Goal: Transaction & Acquisition: Book appointment/travel/reservation

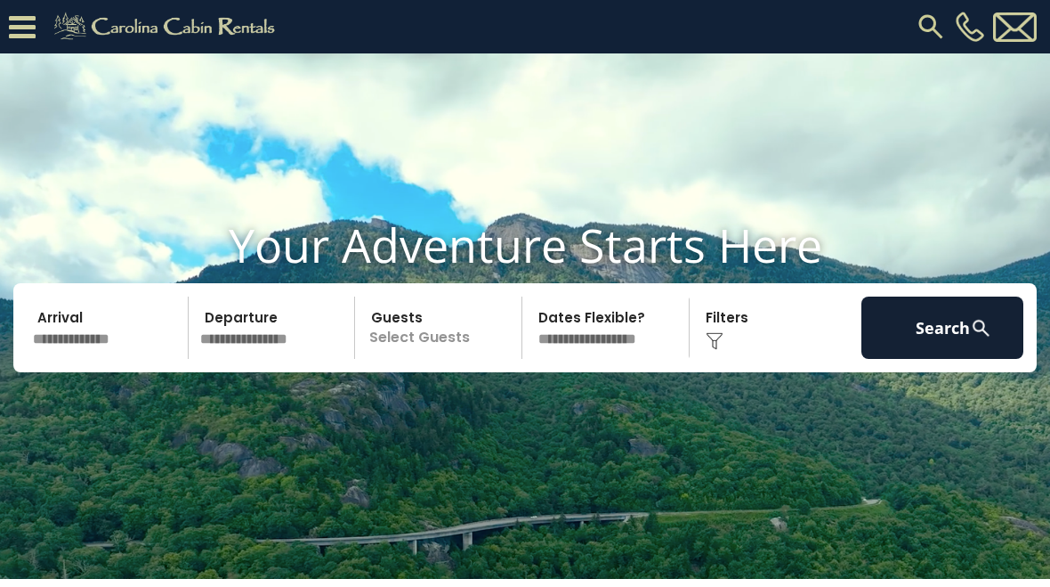
click at [103, 359] on input "text" at bounding box center [108, 327] width 162 height 62
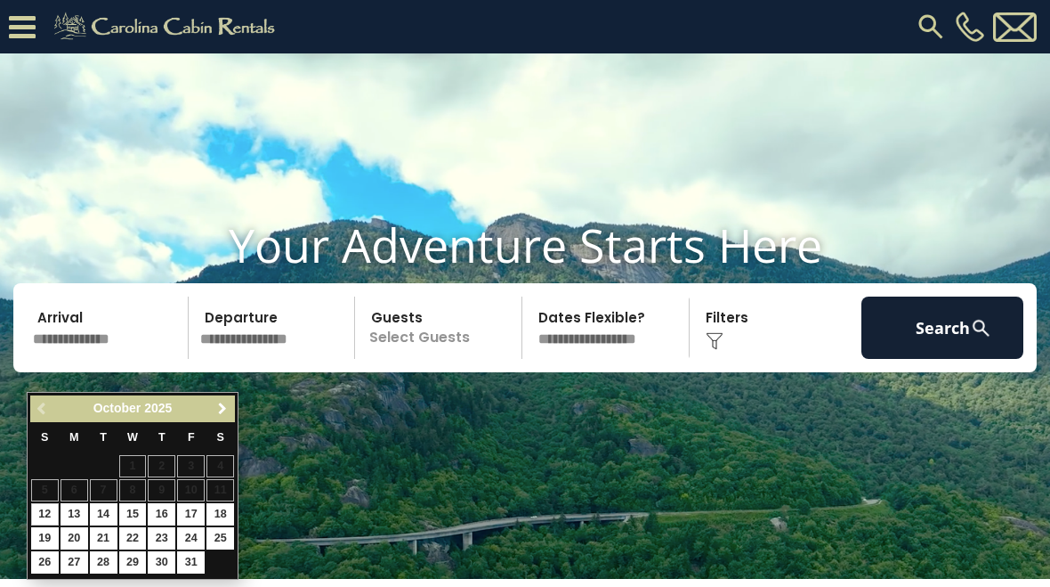
click at [213, 410] on link "Next" at bounding box center [222, 409] width 22 height 22
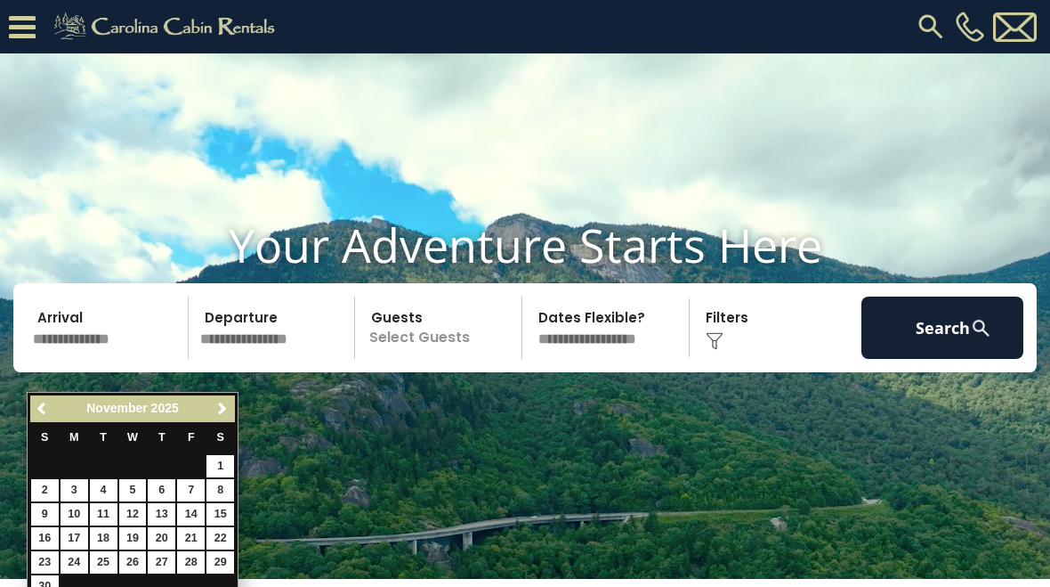
click at [167, 555] on link "27" at bounding box center [162, 562] width 28 height 22
type input "********"
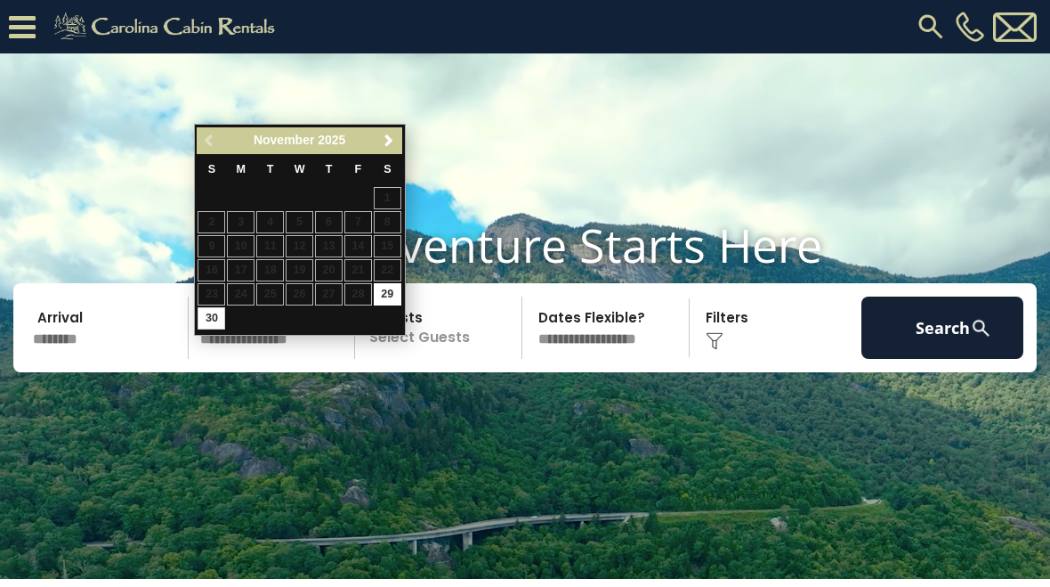
click at [219, 318] on link "30" at bounding box center [212, 318] width 28 height 22
type input "********"
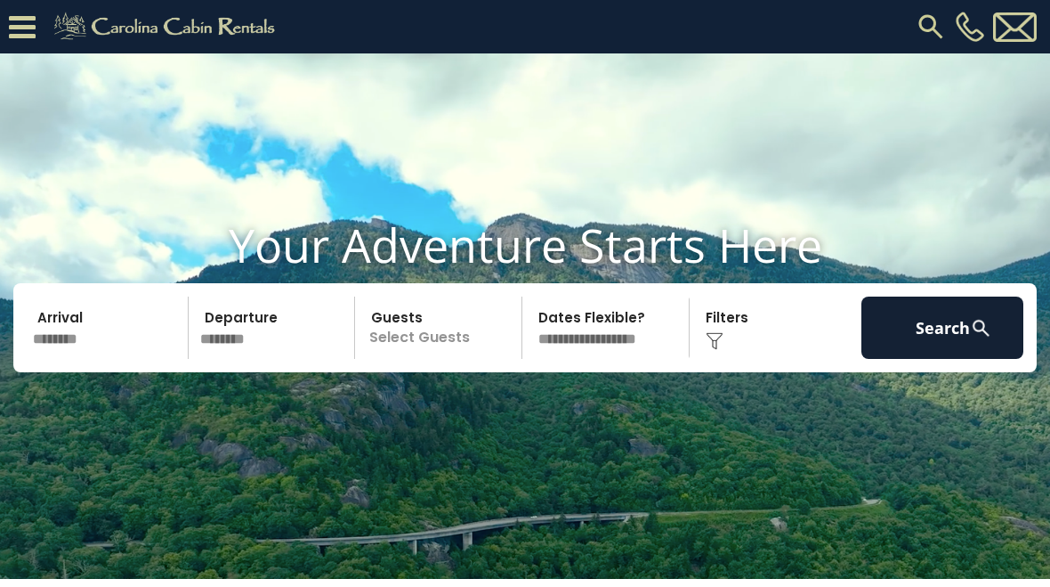
click at [465, 359] on p "Select Guests" at bounding box center [440, 327] width 161 height 62
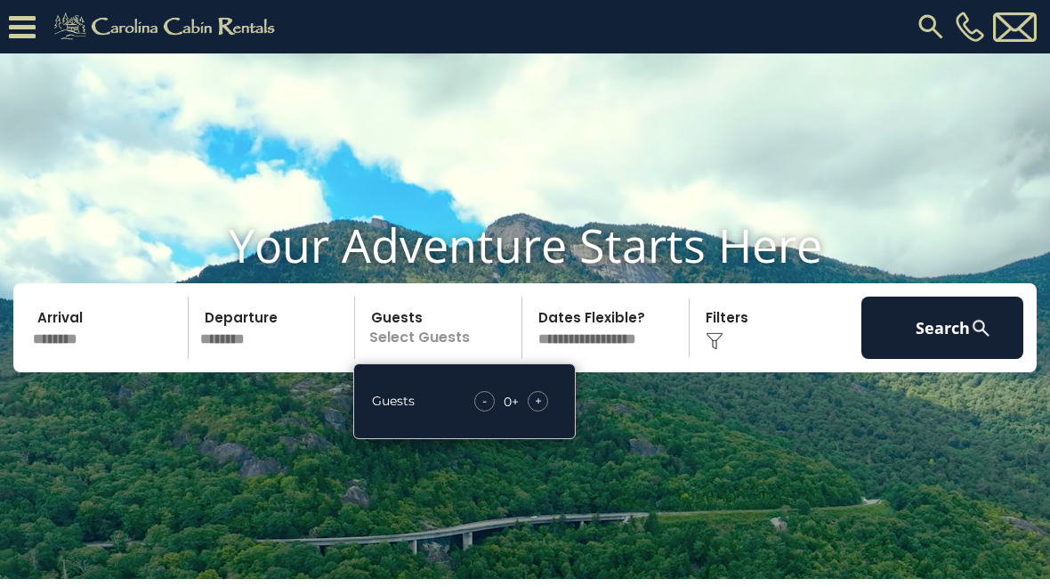
click at [546, 411] on div "+" at bounding box center [538, 401] width 20 height 20
click at [545, 411] on div "+" at bounding box center [538, 401] width 20 height 20
click at [548, 411] on div "+" at bounding box center [538, 401] width 20 height 20
click at [546, 411] on div "+" at bounding box center [538, 401] width 20 height 20
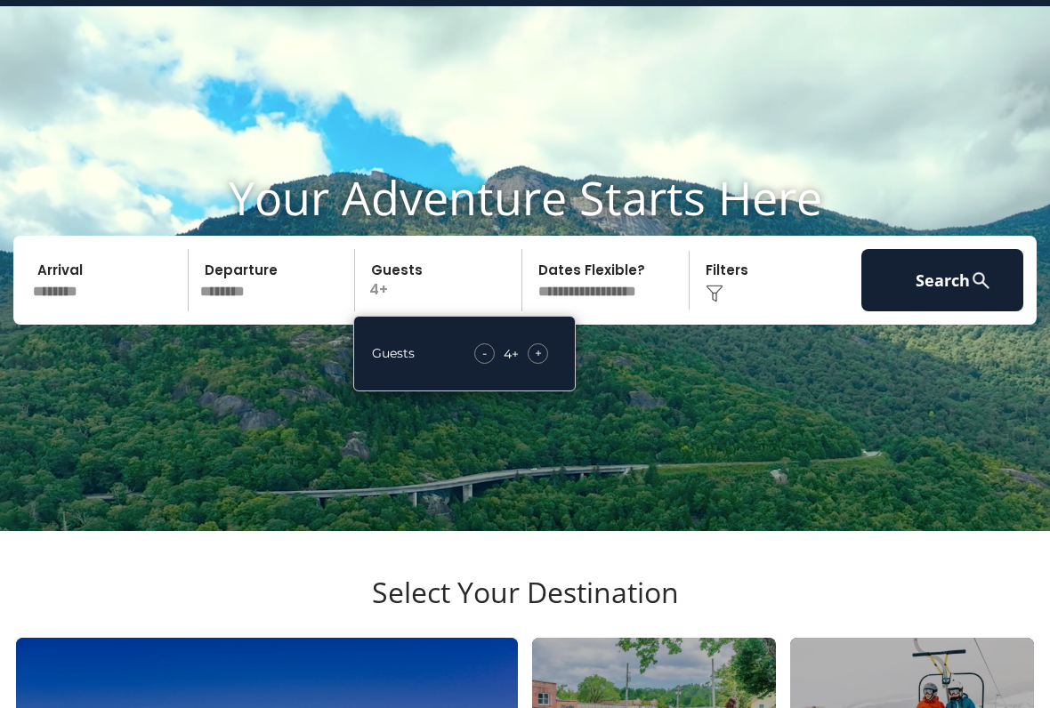
click at [731, 312] on div "Click to Choose" at bounding box center [776, 281] width 162 height 62
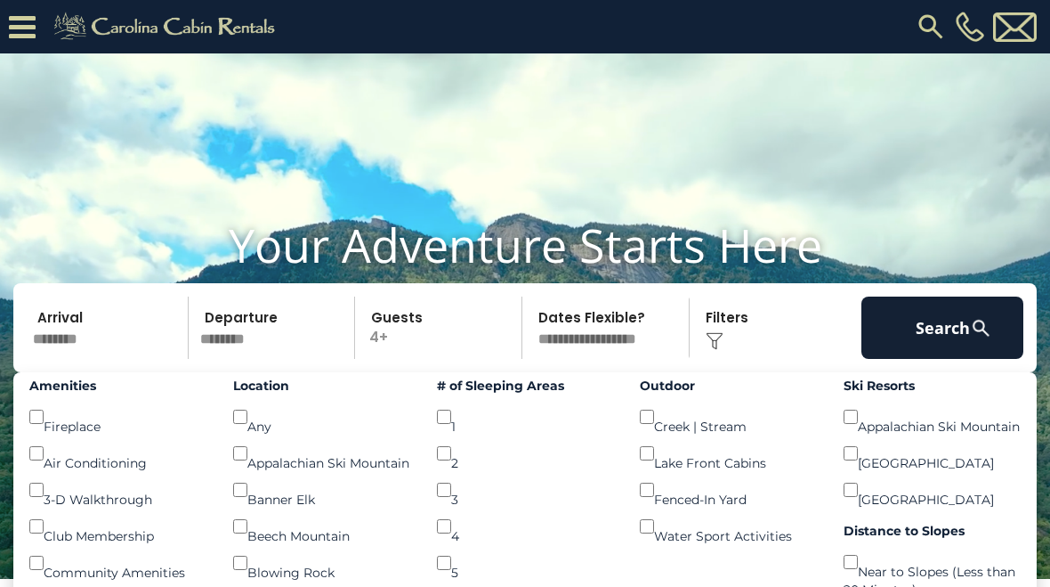
click at [949, 339] on button "Search" at bounding box center [943, 327] width 162 height 62
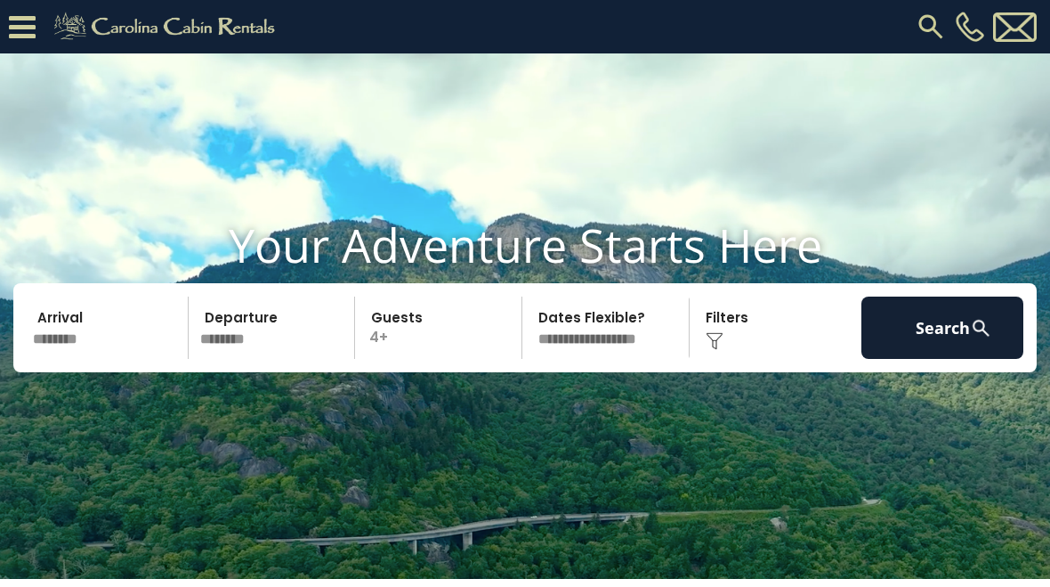
click at [953, 343] on button "Search" at bounding box center [943, 327] width 162 height 62
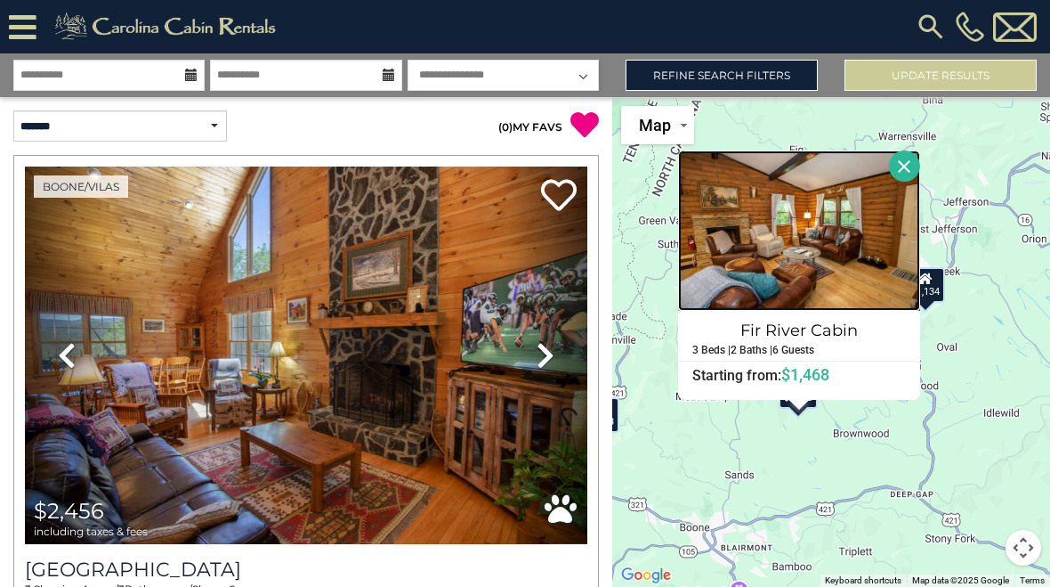
click at [838, 229] on img at bounding box center [799, 230] width 242 height 160
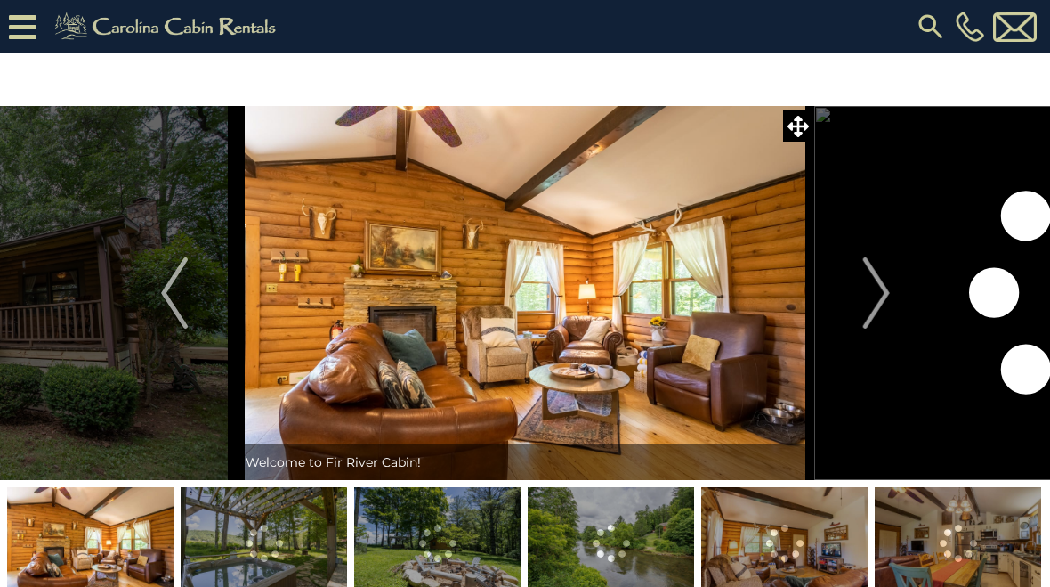
click at [878, 291] on img "Next" at bounding box center [875, 292] width 27 height 71
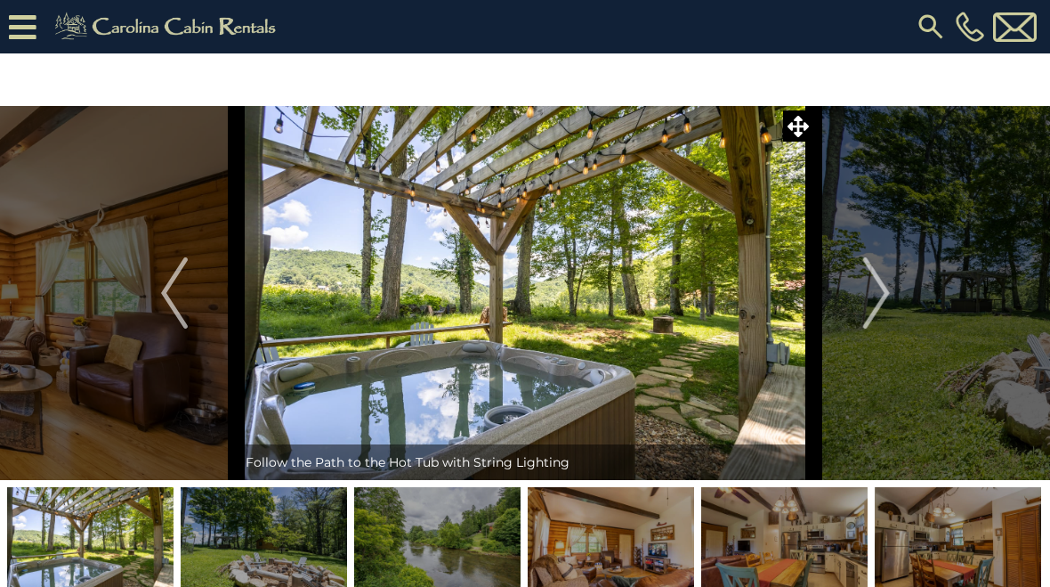
click at [889, 295] on img "Next" at bounding box center [875, 292] width 27 height 71
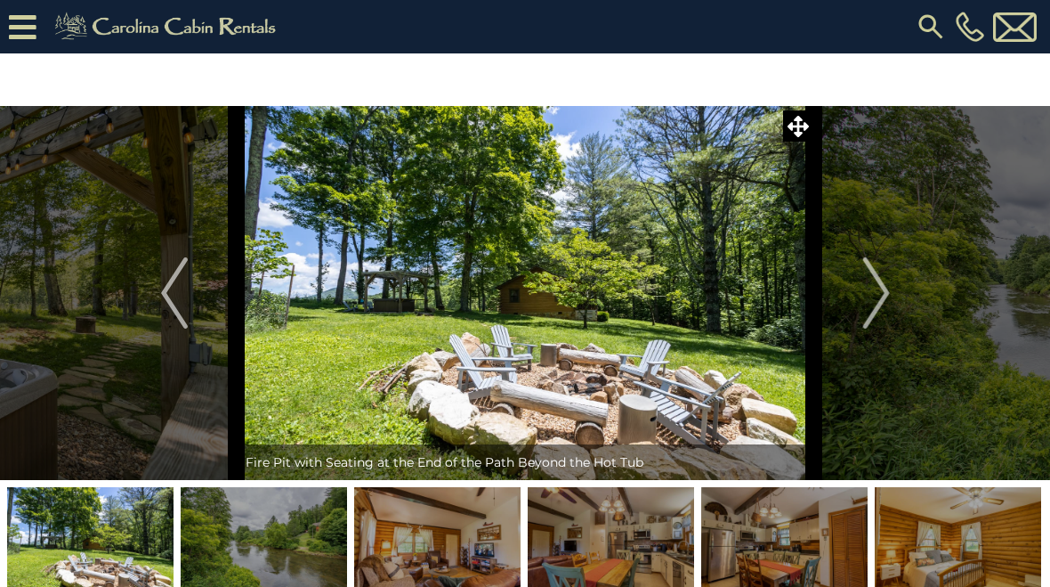
click at [887, 298] on img "Next" at bounding box center [875, 292] width 27 height 71
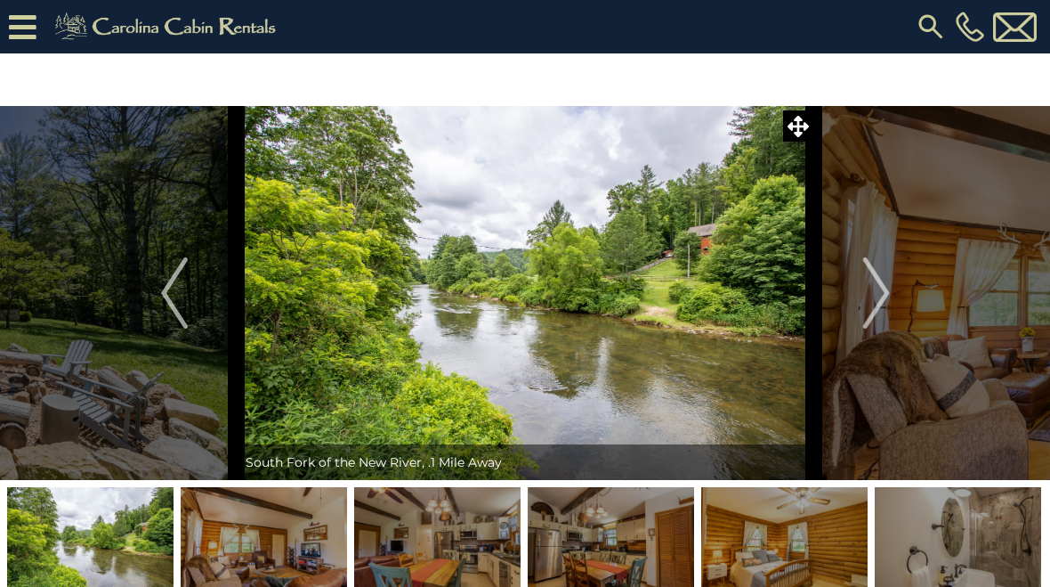
click at [878, 301] on img "Next" at bounding box center [875, 292] width 27 height 71
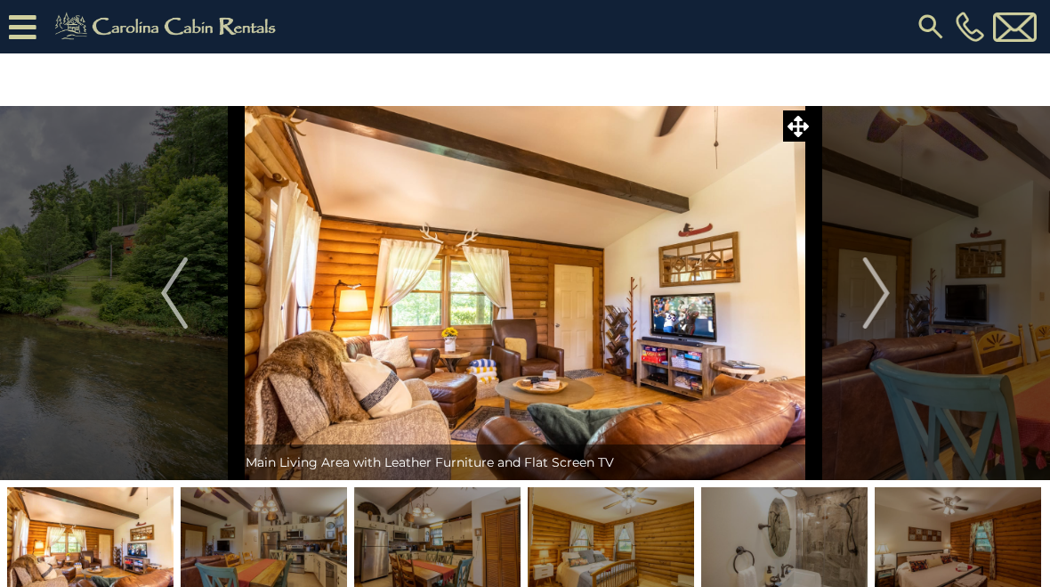
click at [882, 285] on img "Next" at bounding box center [875, 292] width 27 height 71
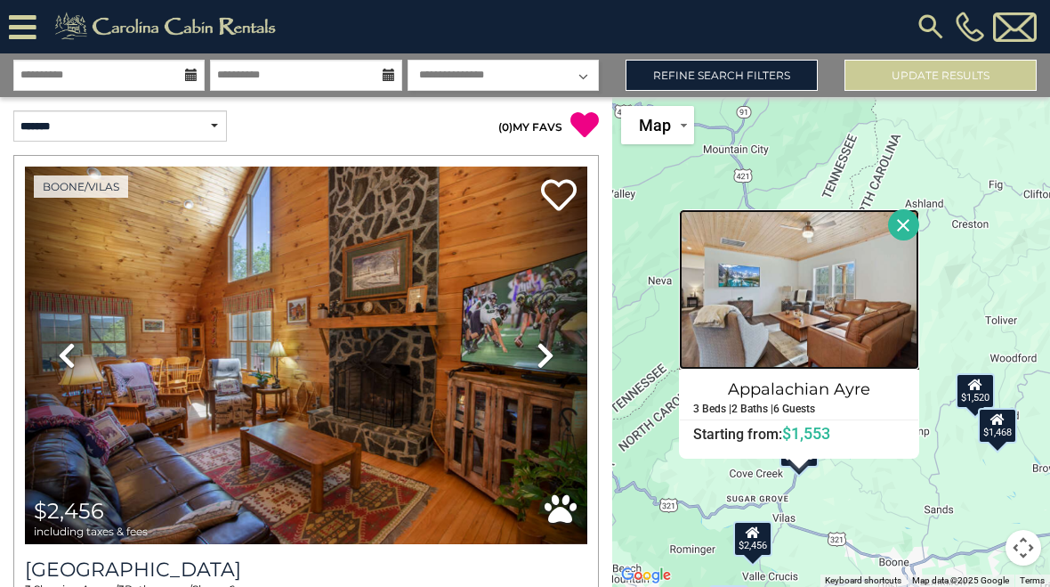
click at [837, 304] on img at bounding box center [799, 289] width 240 height 160
click at [919, 218] on button "Close" at bounding box center [903, 224] width 31 height 31
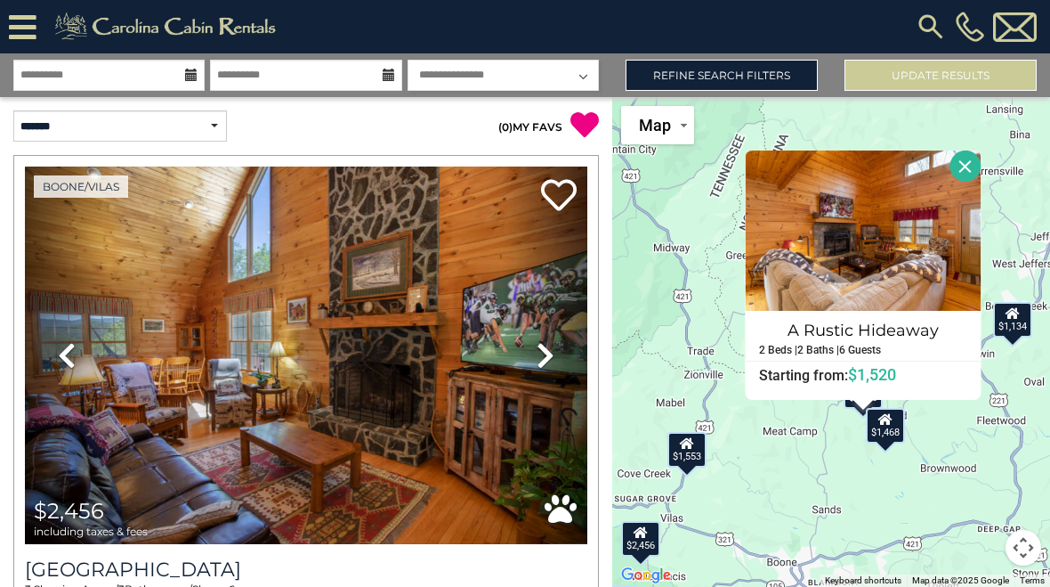
click at [982, 171] on button "Close" at bounding box center [966, 165] width 31 height 31
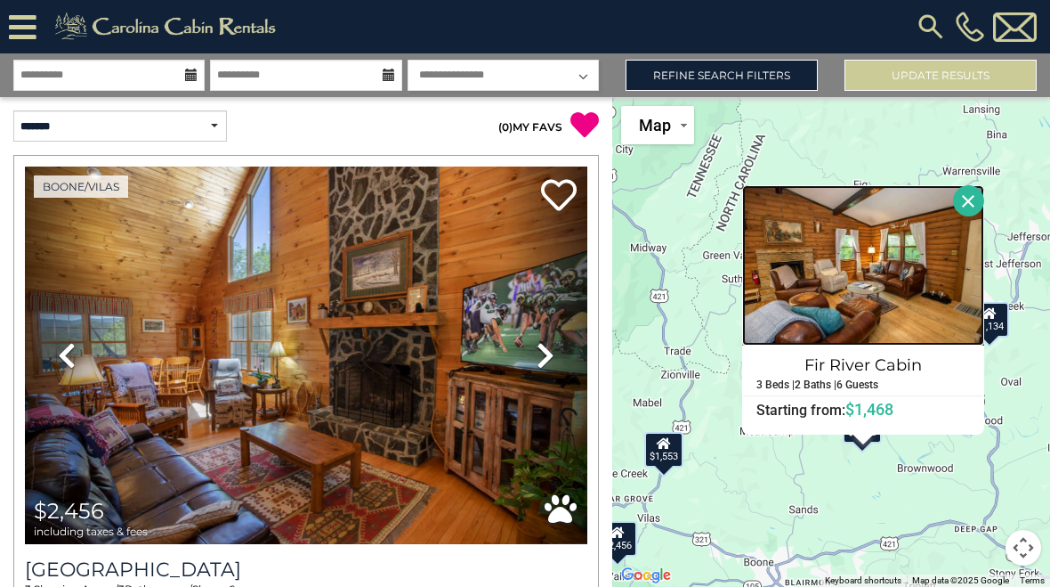
click at [922, 273] on img at bounding box center [863, 265] width 242 height 160
click at [974, 205] on button "Close" at bounding box center [968, 200] width 31 height 31
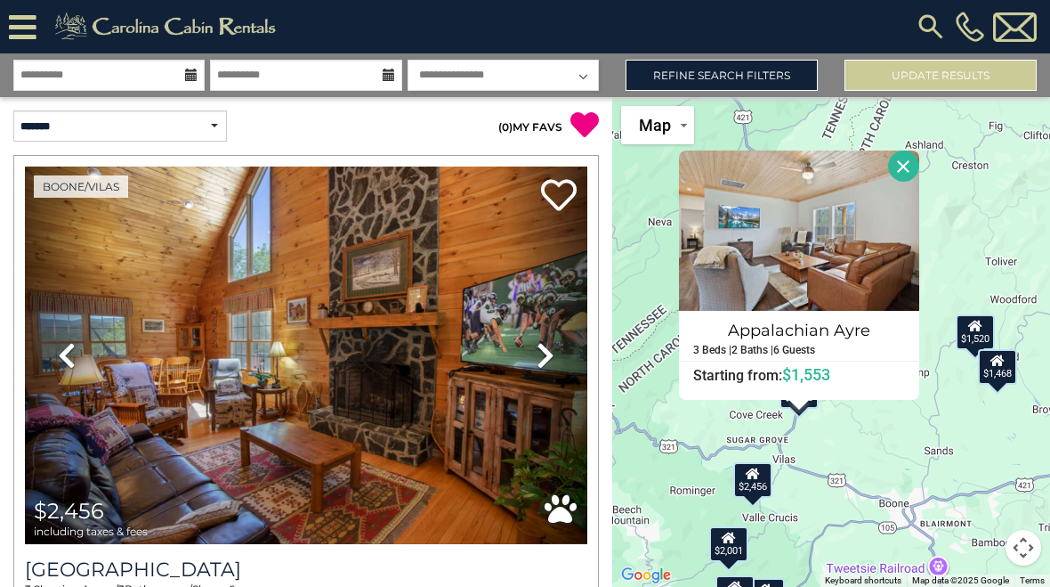
click at [919, 173] on button "Close" at bounding box center [903, 165] width 31 height 31
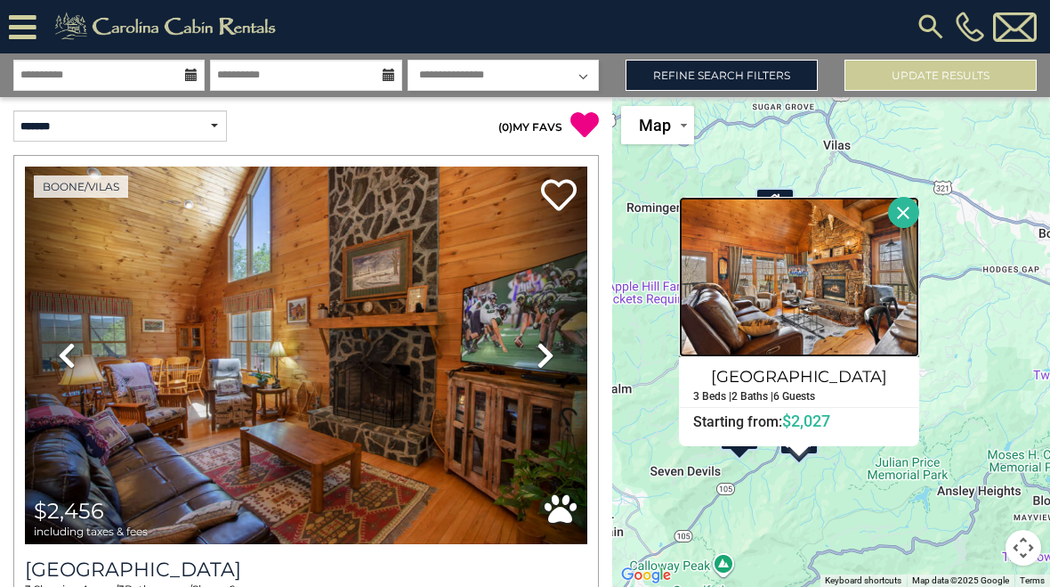
click at [844, 287] on img at bounding box center [799, 277] width 240 height 160
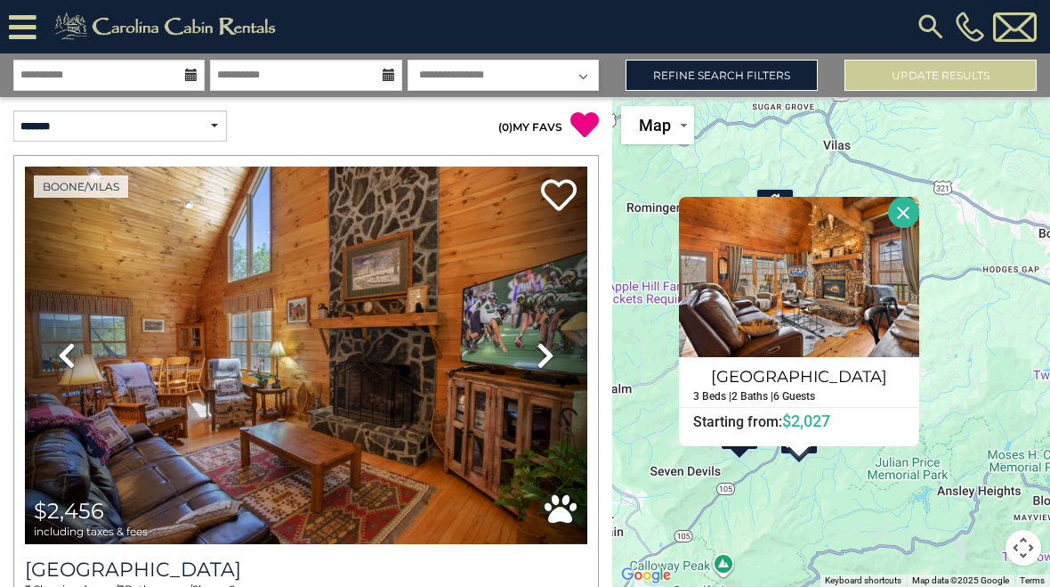
click at [916, 220] on button "Close" at bounding box center [903, 212] width 31 height 31
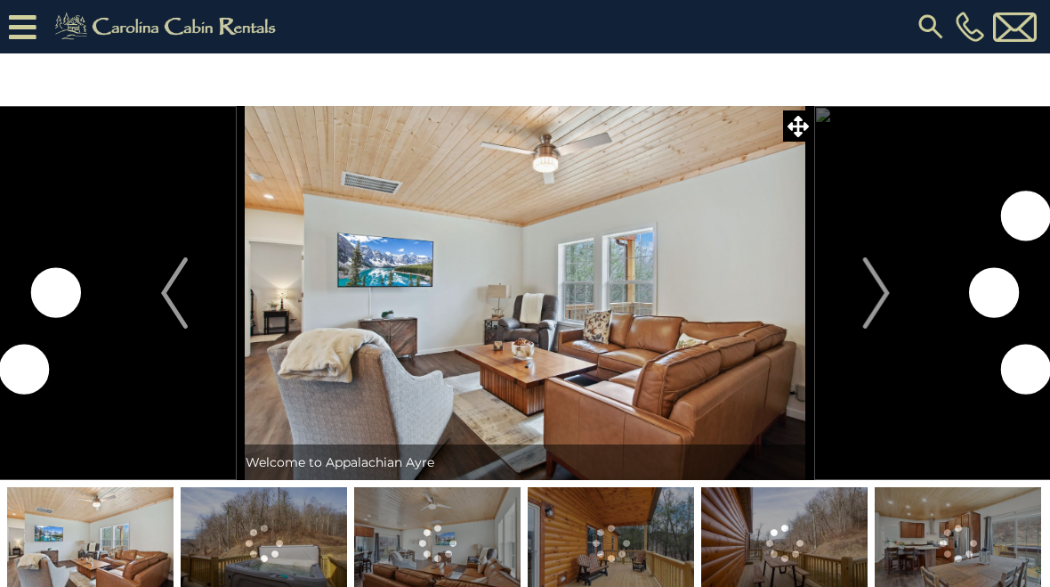
click at [884, 297] on img "Next" at bounding box center [875, 292] width 27 height 71
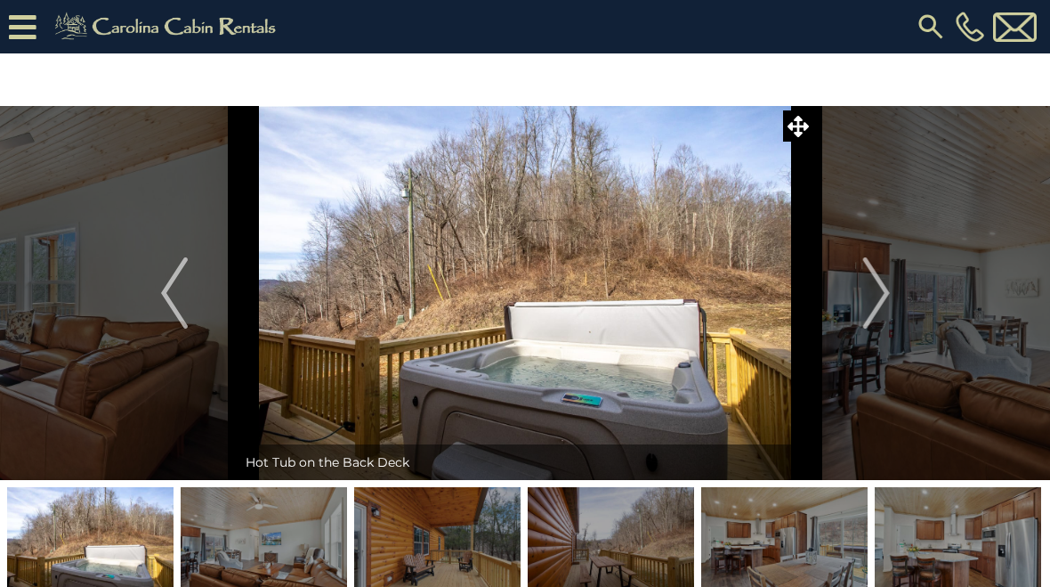
click at [879, 291] on img "Next" at bounding box center [875, 292] width 27 height 71
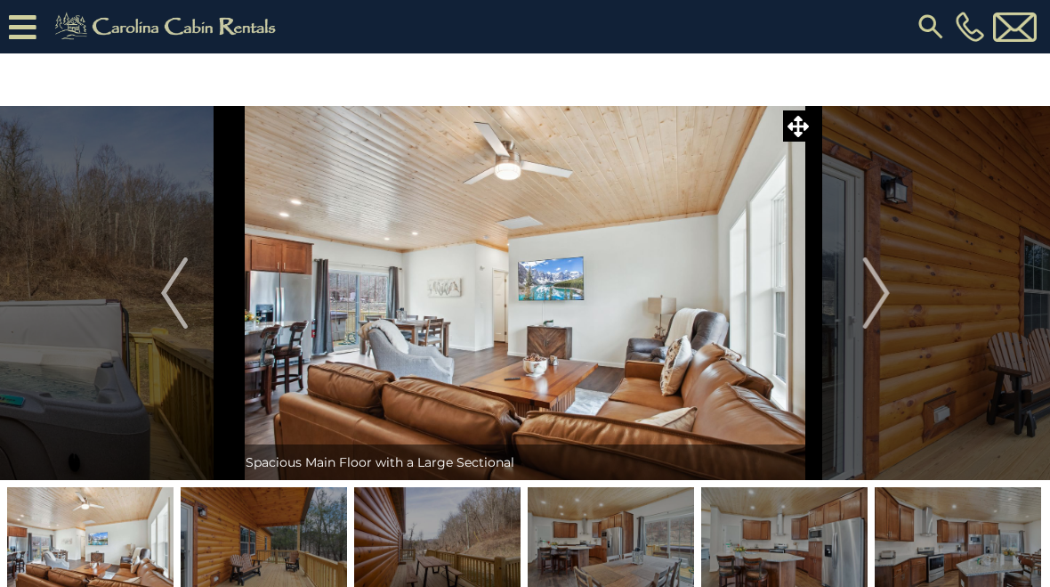
click at [882, 304] on img "Next" at bounding box center [875, 292] width 27 height 71
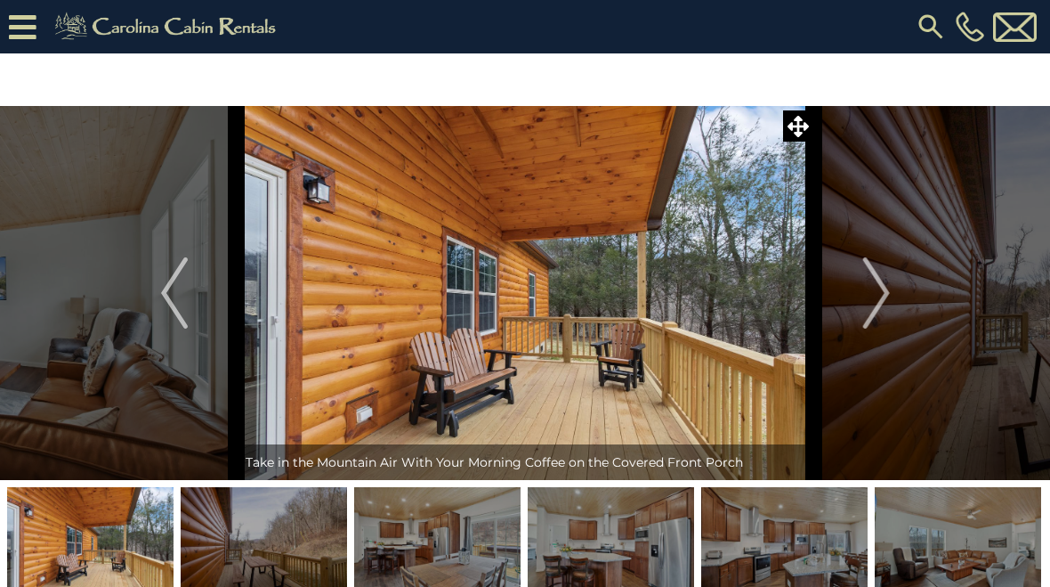
click at [874, 302] on img "Next" at bounding box center [875, 292] width 27 height 71
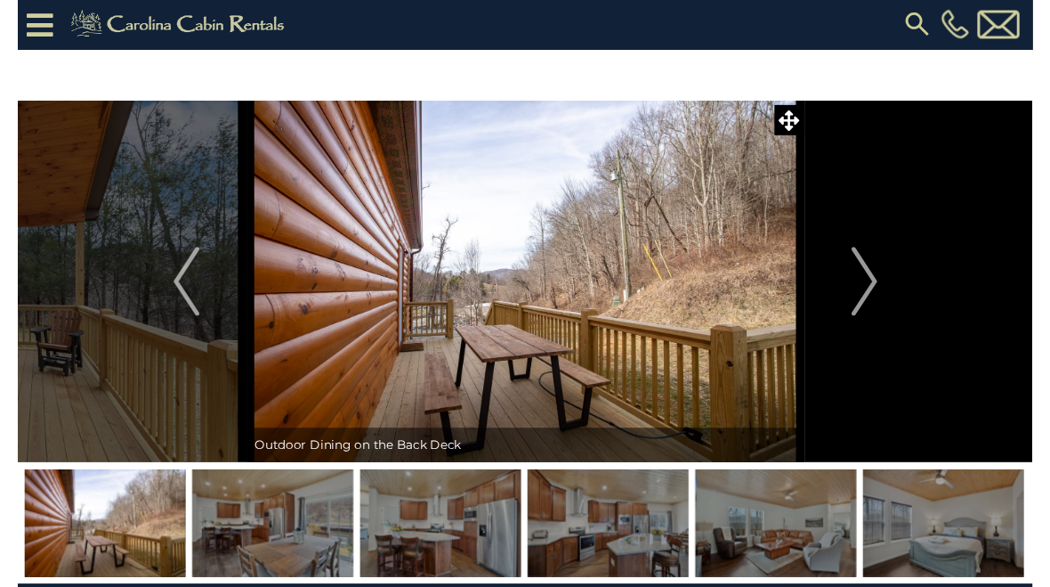
scroll to position [10, 0]
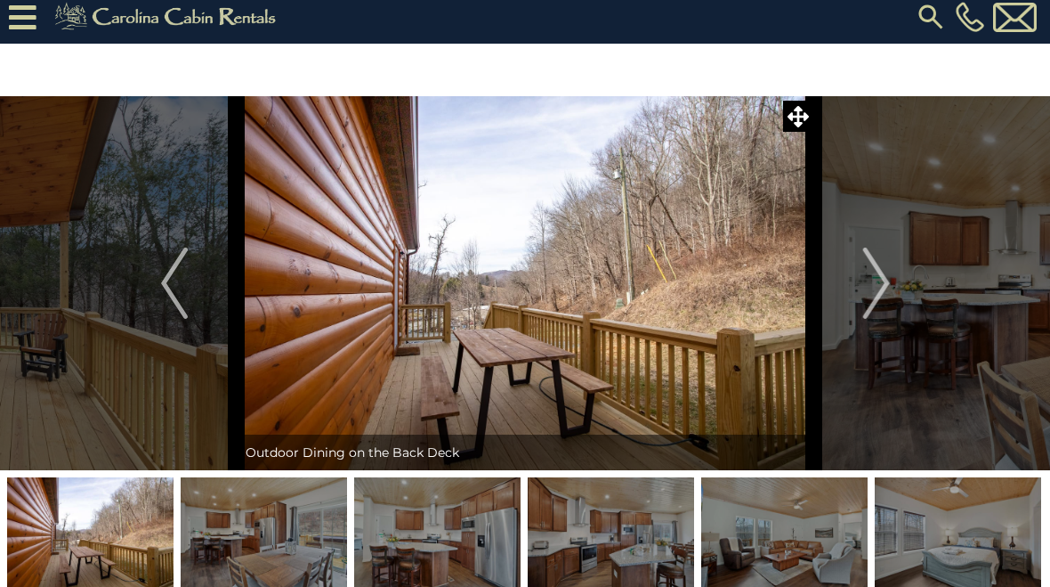
click at [697, 276] on img at bounding box center [526, 283] width 578 height 374
click at [803, 124] on icon at bounding box center [798, 116] width 21 height 21
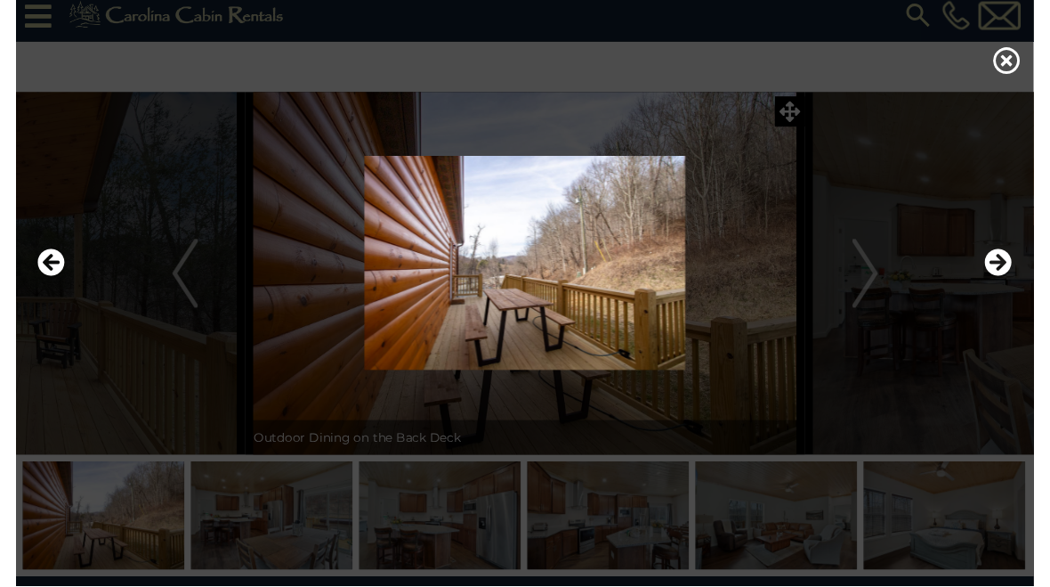
scroll to position [12, 0]
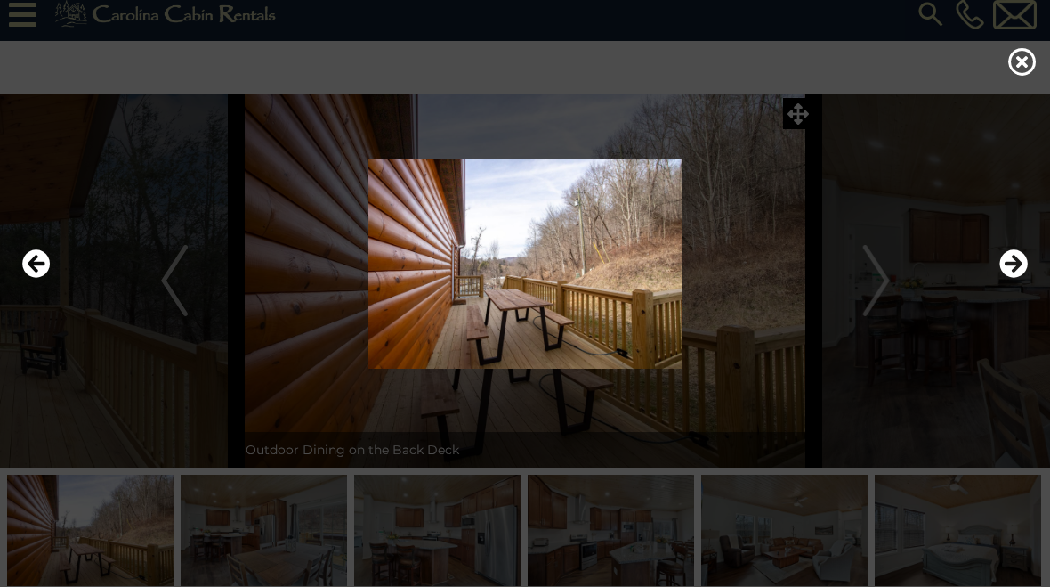
click at [807, 122] on div at bounding box center [524, 264] width 1023 height 352
click at [1020, 63] on icon at bounding box center [1022, 61] width 28 height 28
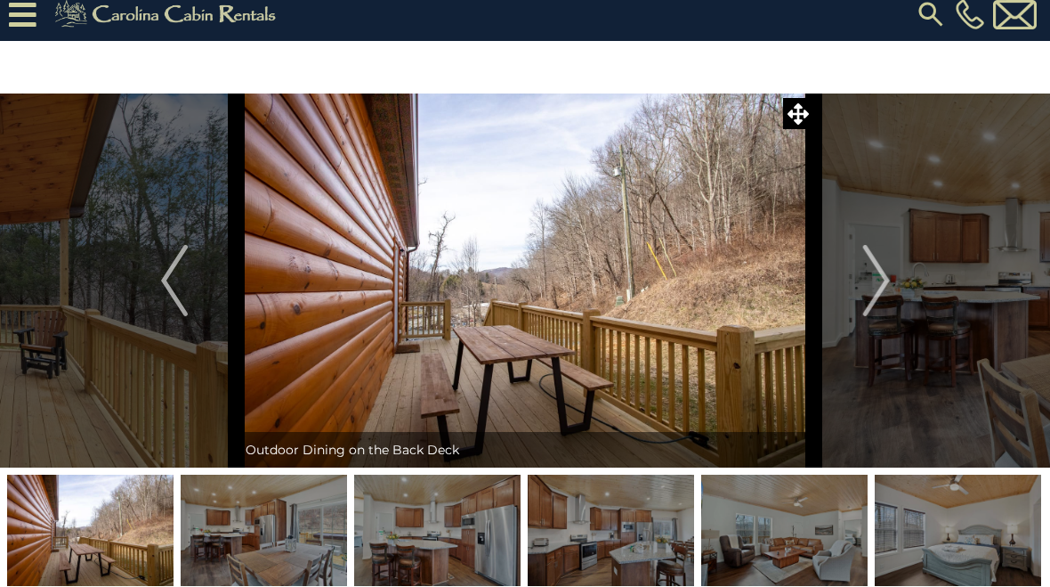
click at [891, 295] on button "Next" at bounding box center [876, 280] width 125 height 374
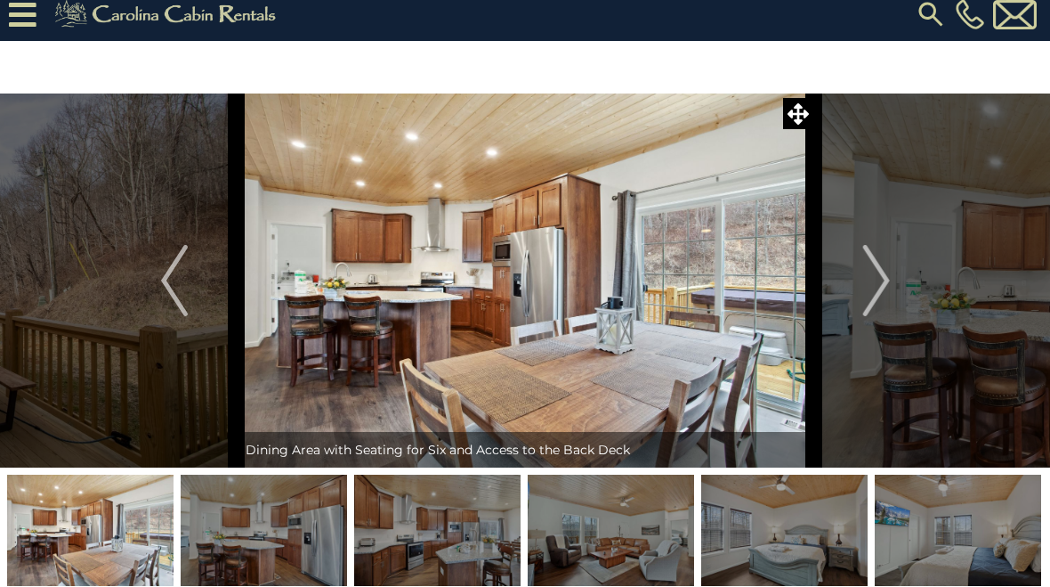
click at [894, 283] on button "Next" at bounding box center [876, 280] width 125 height 374
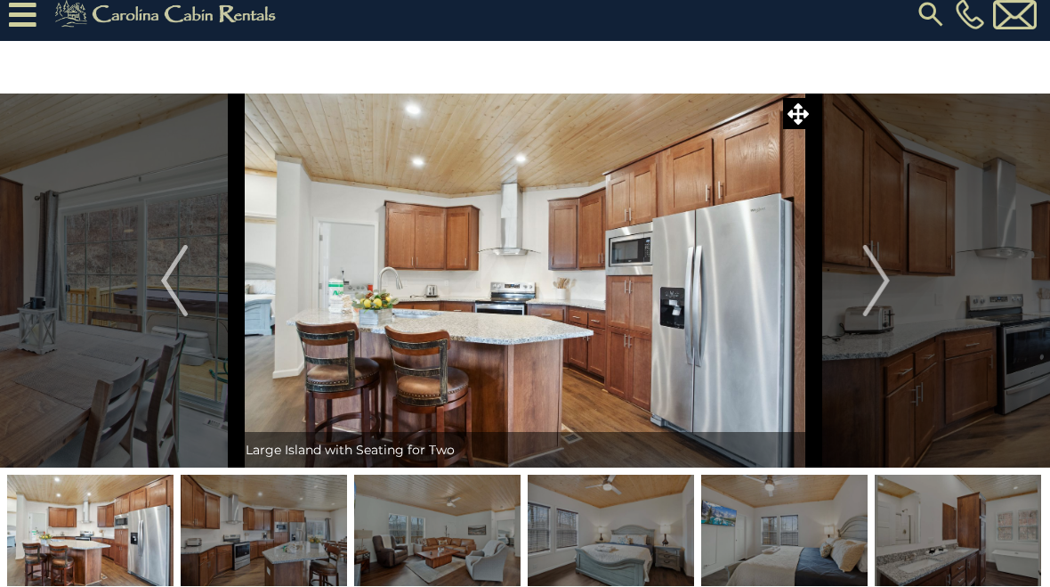
click at [878, 292] on img "Next" at bounding box center [875, 280] width 27 height 71
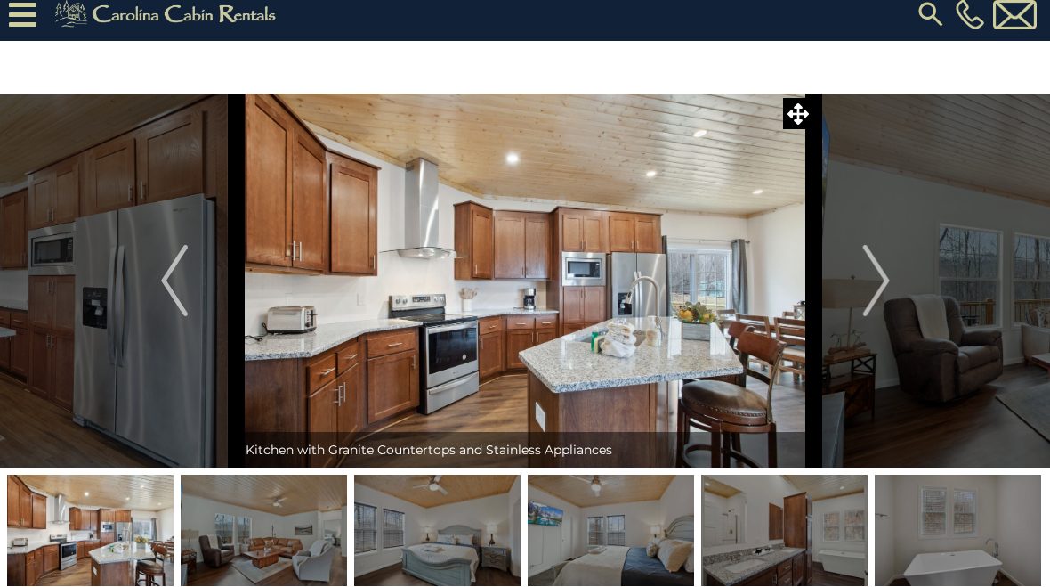
click at [871, 283] on img "Next" at bounding box center [875, 280] width 27 height 71
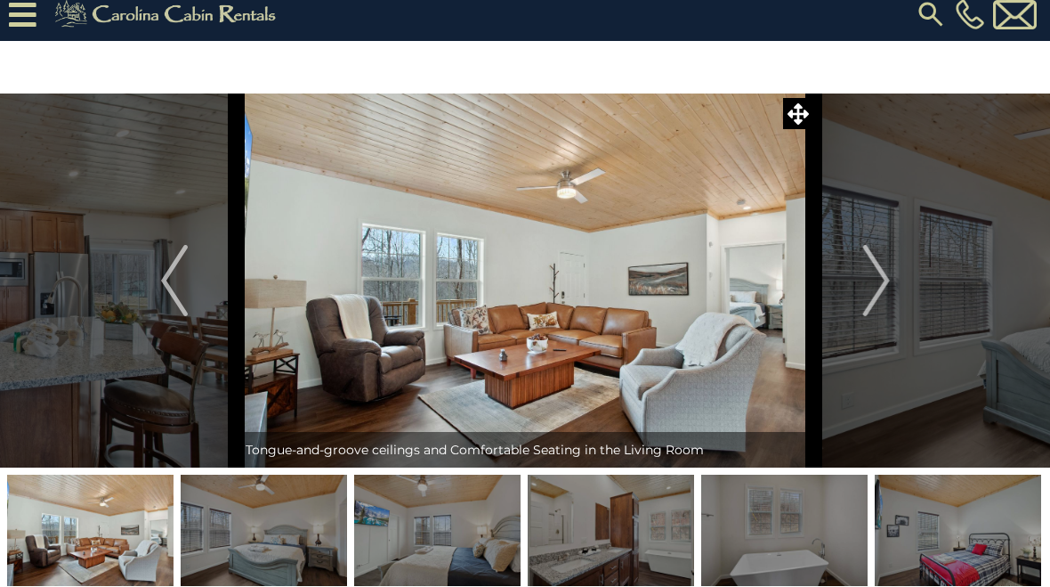
click at [883, 287] on img "Next" at bounding box center [875, 280] width 27 height 71
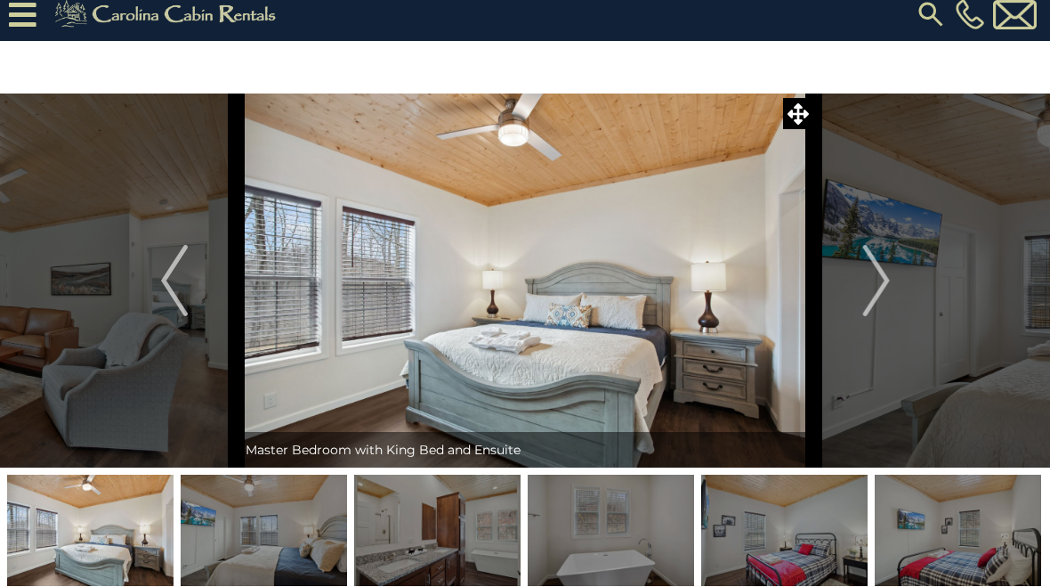
click at [878, 282] on img "Next" at bounding box center [875, 280] width 27 height 71
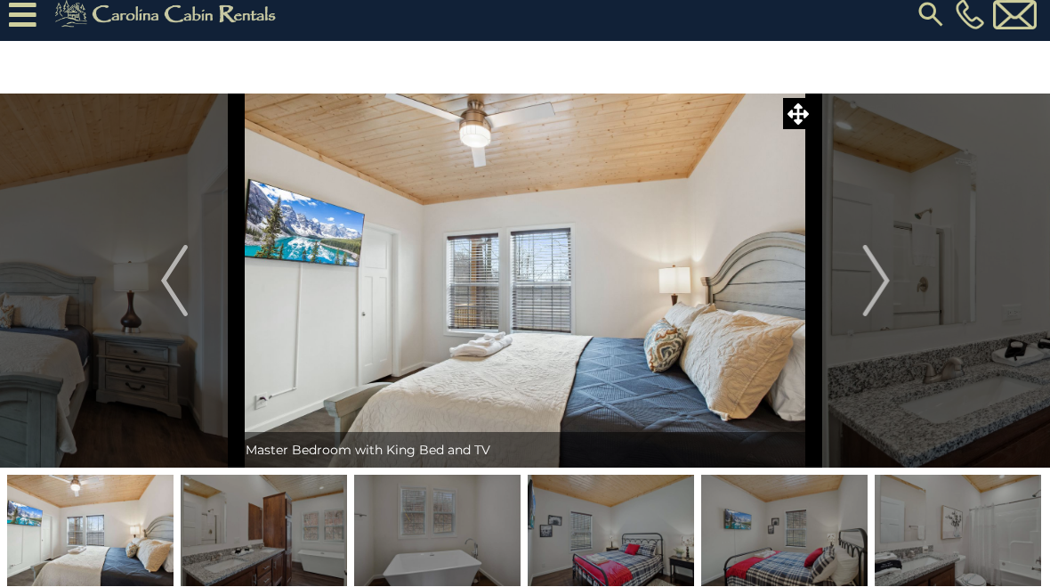
click at [881, 280] on img "Next" at bounding box center [875, 280] width 27 height 71
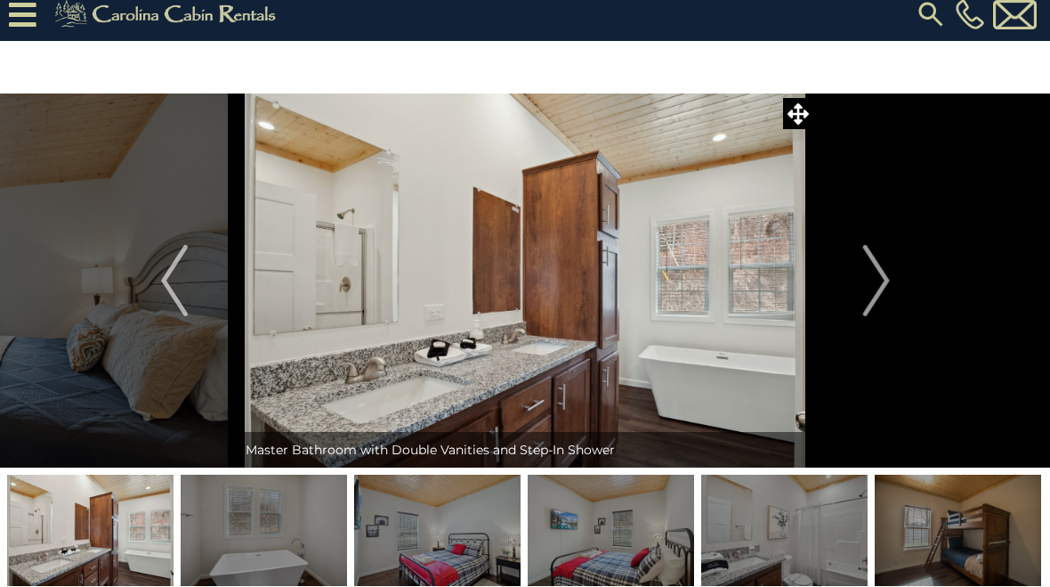
click at [876, 284] on img "Next" at bounding box center [875, 280] width 27 height 71
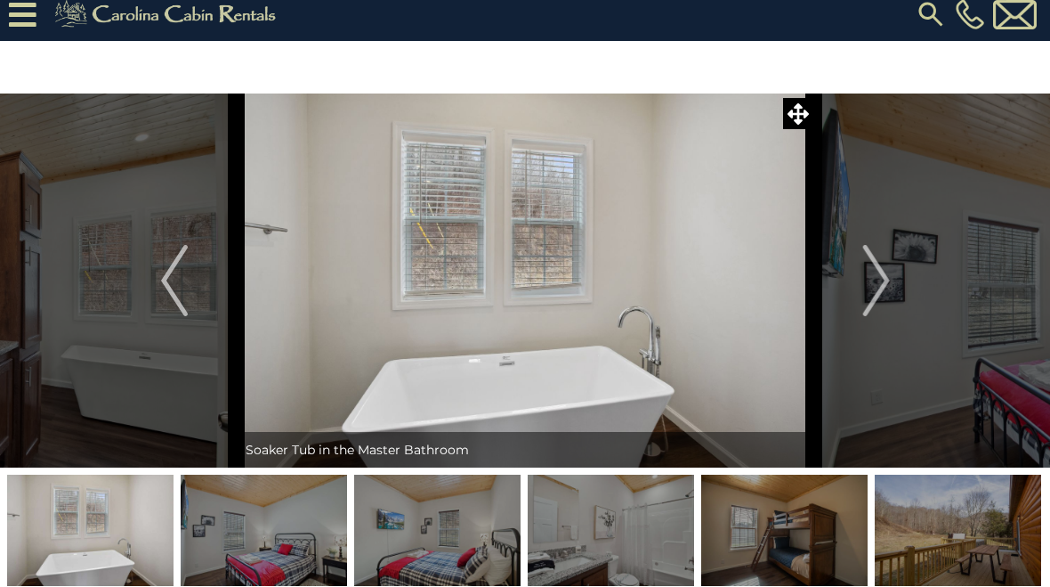
click at [885, 286] on img "Next" at bounding box center [875, 280] width 27 height 71
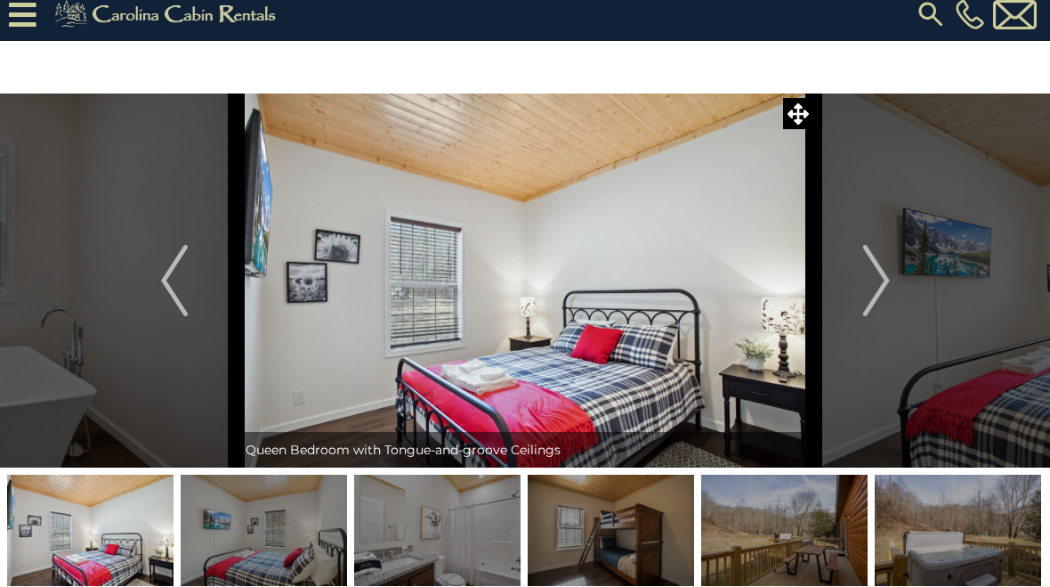
click at [878, 287] on img "Next" at bounding box center [875, 280] width 27 height 71
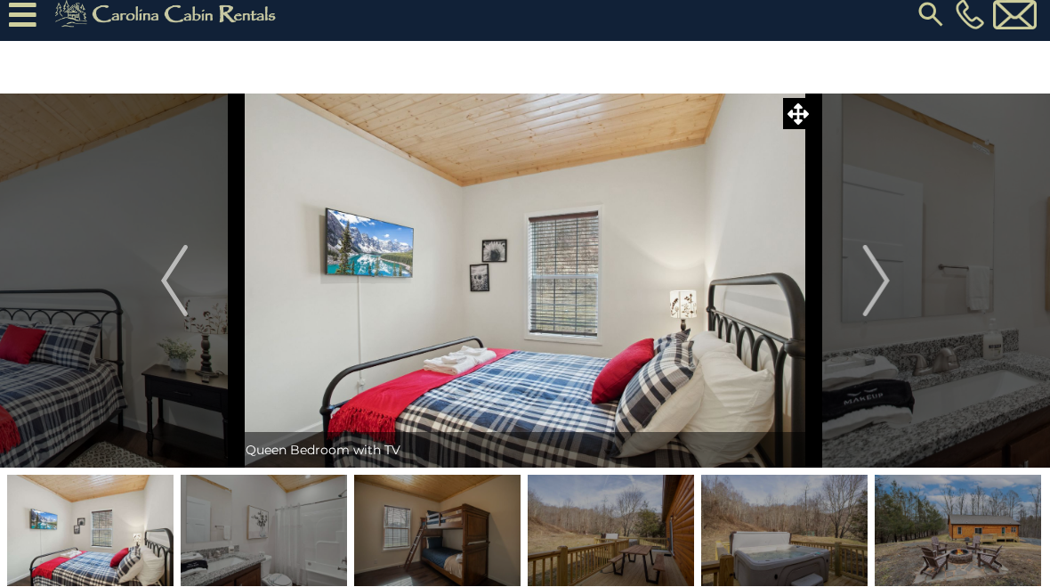
click at [879, 288] on img "Next" at bounding box center [875, 280] width 27 height 71
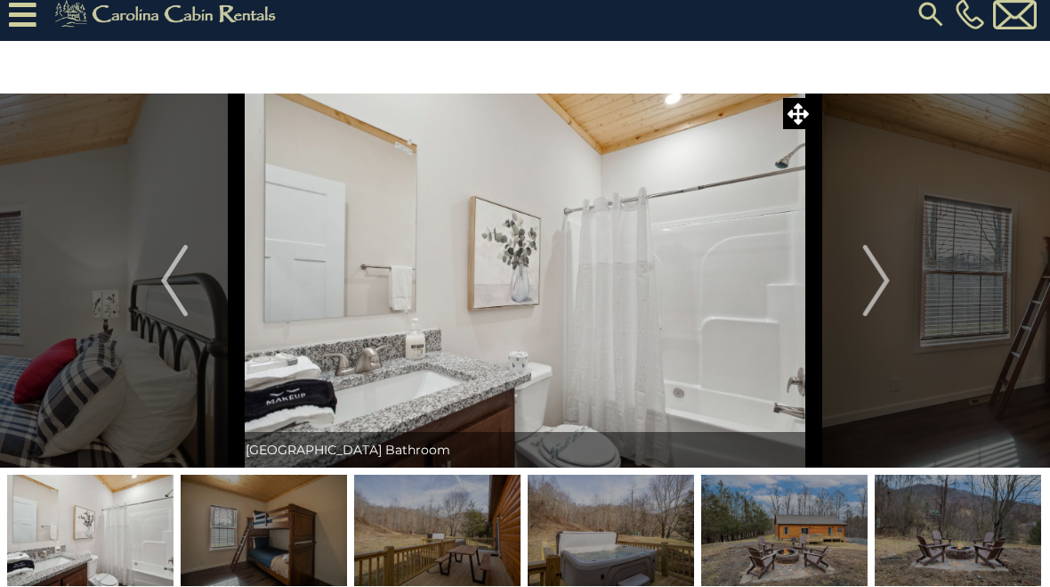
click at [878, 289] on img "Next" at bounding box center [875, 280] width 27 height 71
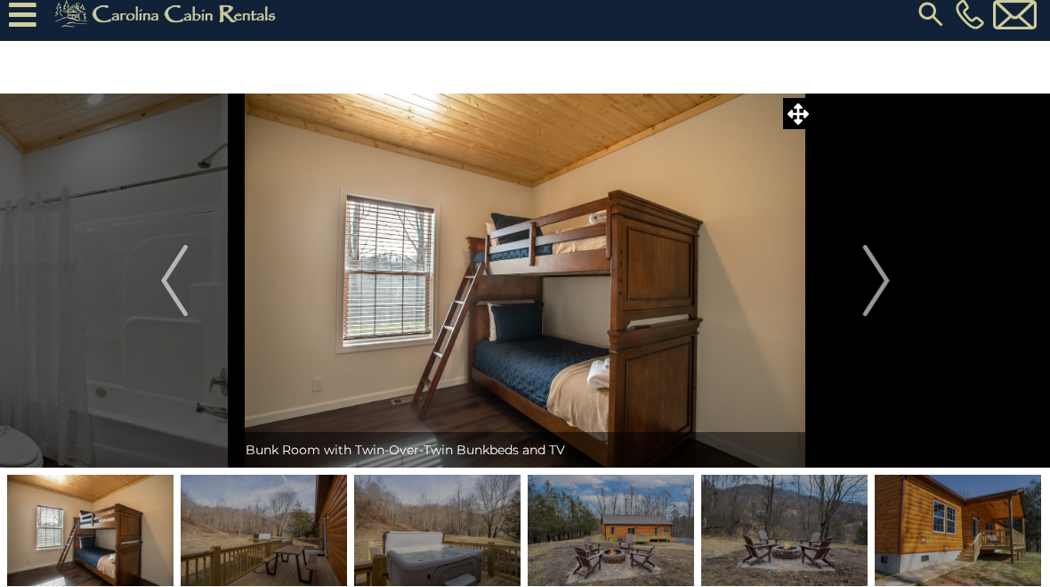
click at [885, 287] on img "Next" at bounding box center [875, 280] width 27 height 71
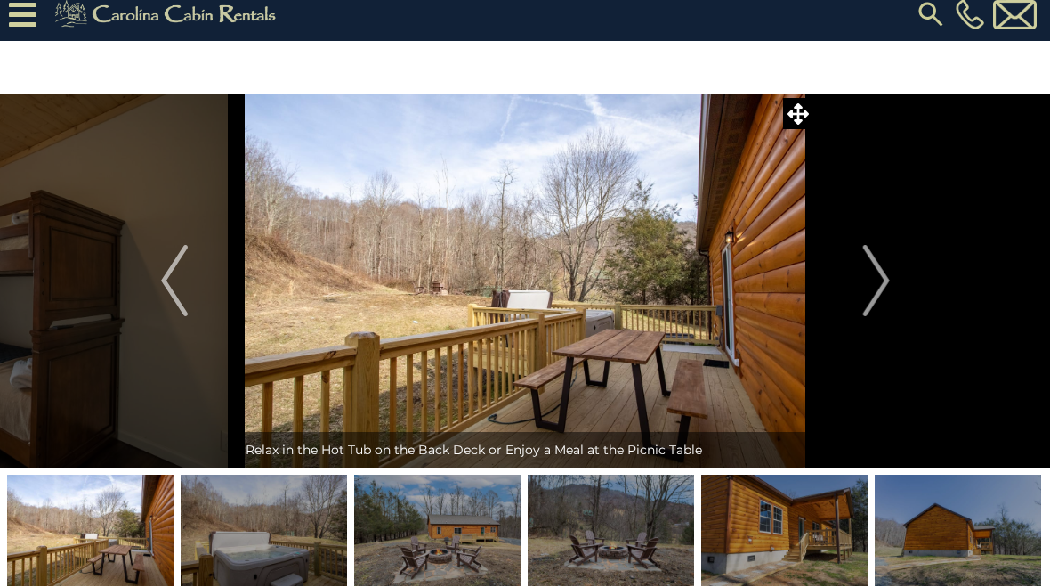
click at [874, 285] on img "Next" at bounding box center [875, 280] width 27 height 71
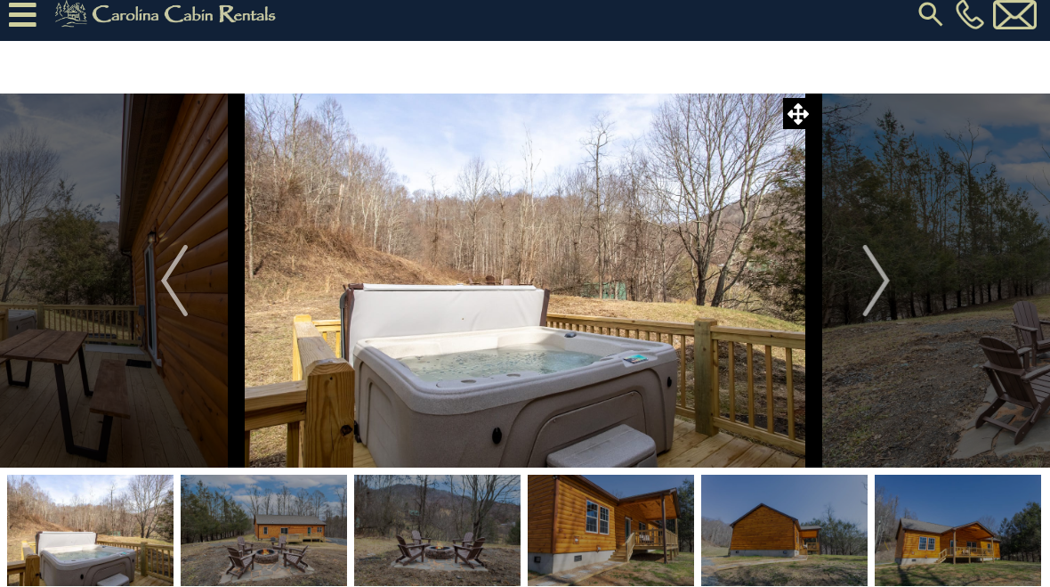
click at [885, 288] on img "Next" at bounding box center [875, 280] width 27 height 71
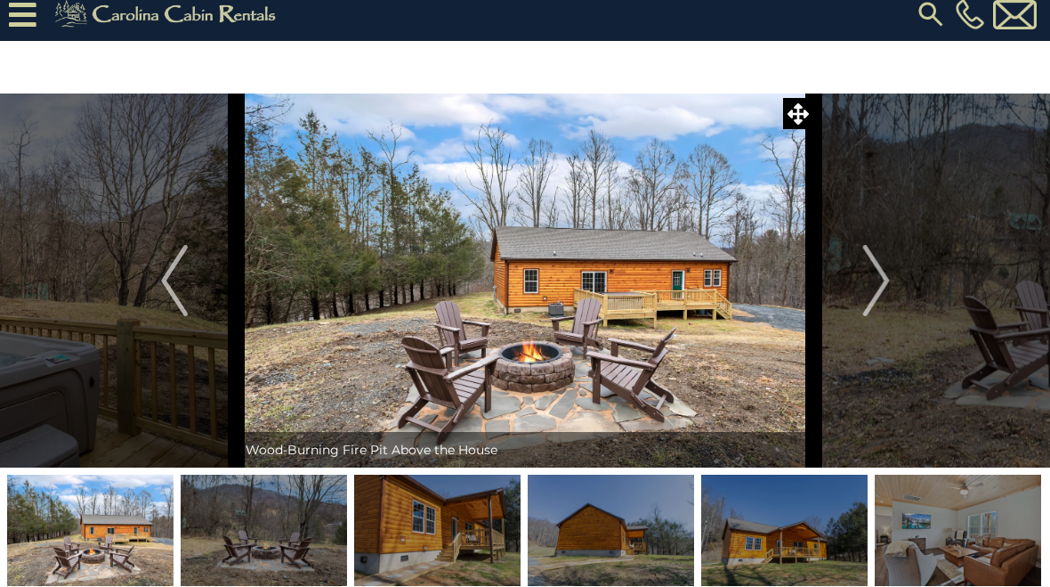
click at [883, 285] on img "Next" at bounding box center [875, 280] width 27 height 71
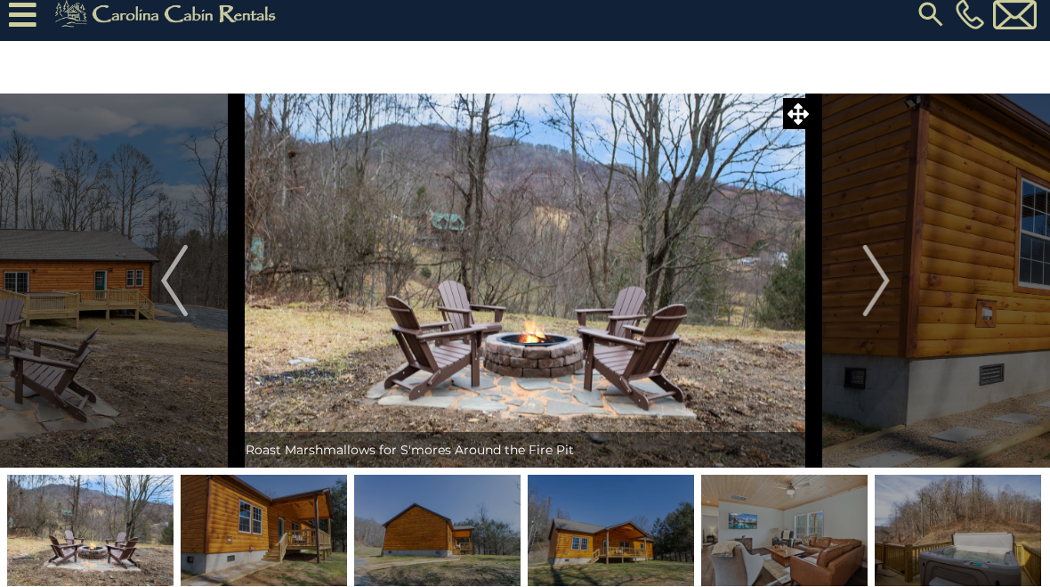
click at [878, 285] on img "Next" at bounding box center [875, 280] width 27 height 71
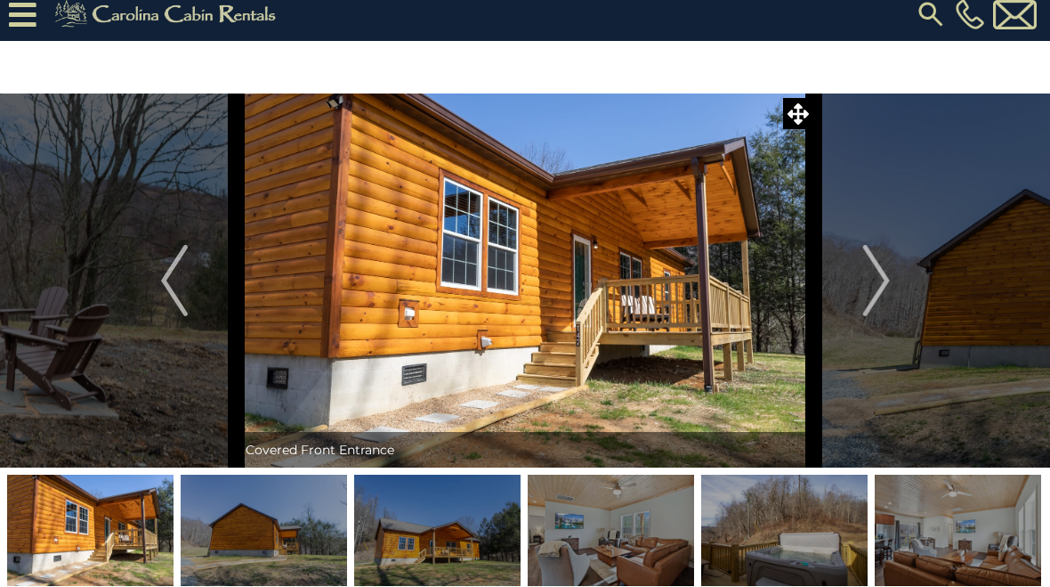
click at [879, 285] on img "Next" at bounding box center [875, 280] width 27 height 71
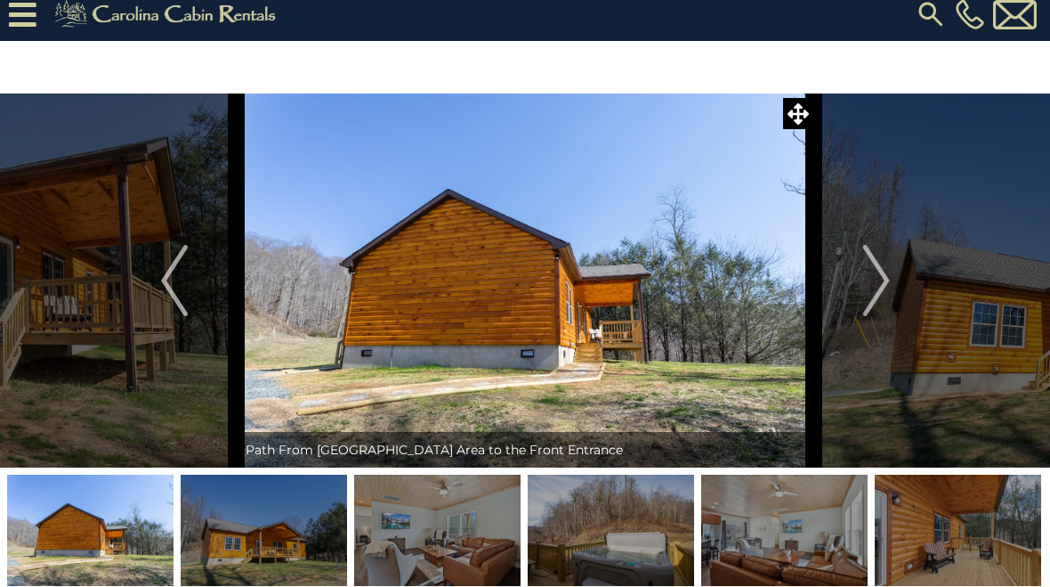
click at [887, 285] on img "Next" at bounding box center [875, 280] width 27 height 71
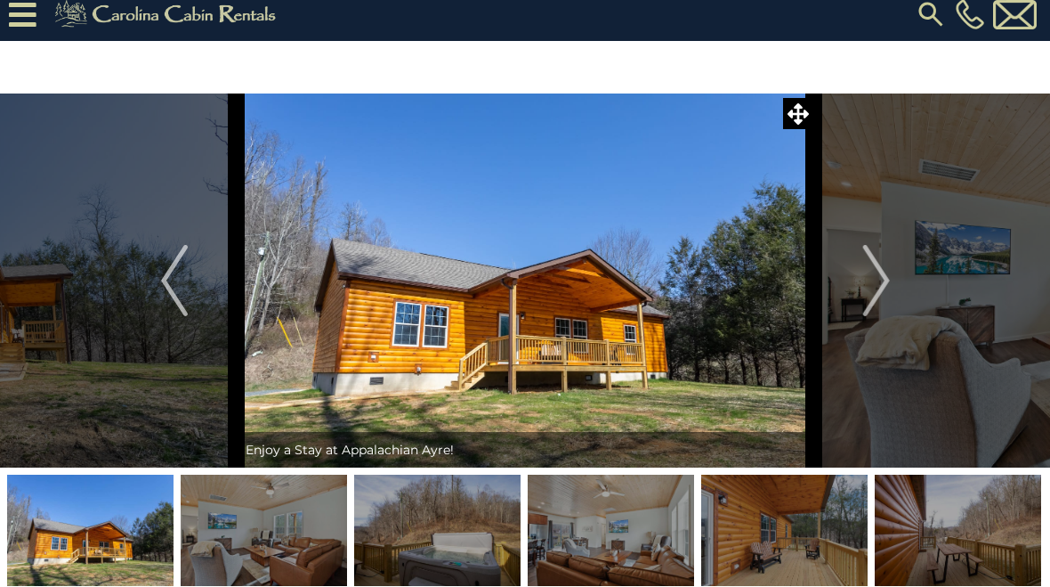
click at [894, 287] on button "Next" at bounding box center [876, 280] width 125 height 374
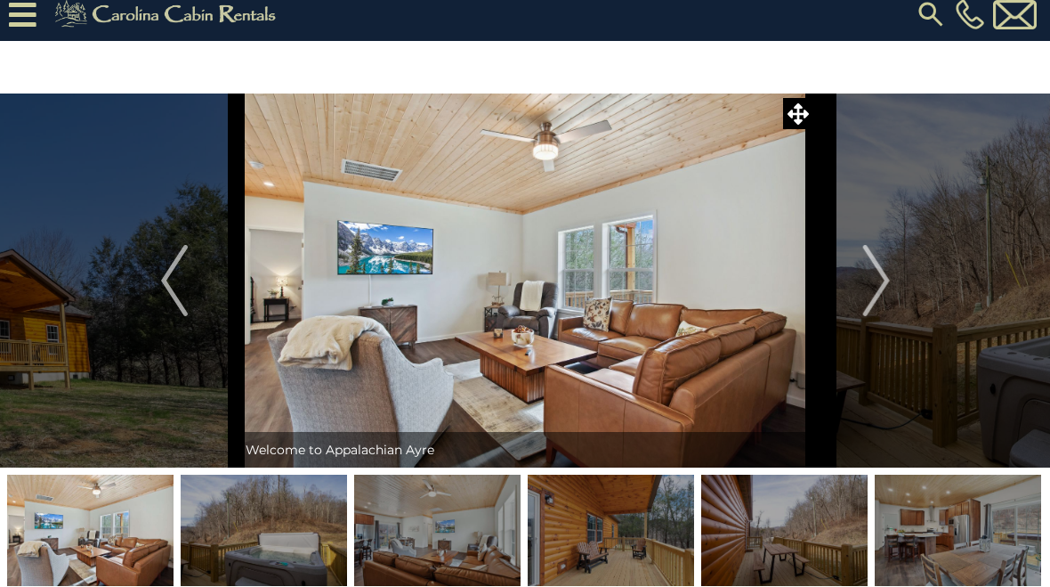
click at [887, 289] on img "Next" at bounding box center [875, 280] width 27 height 71
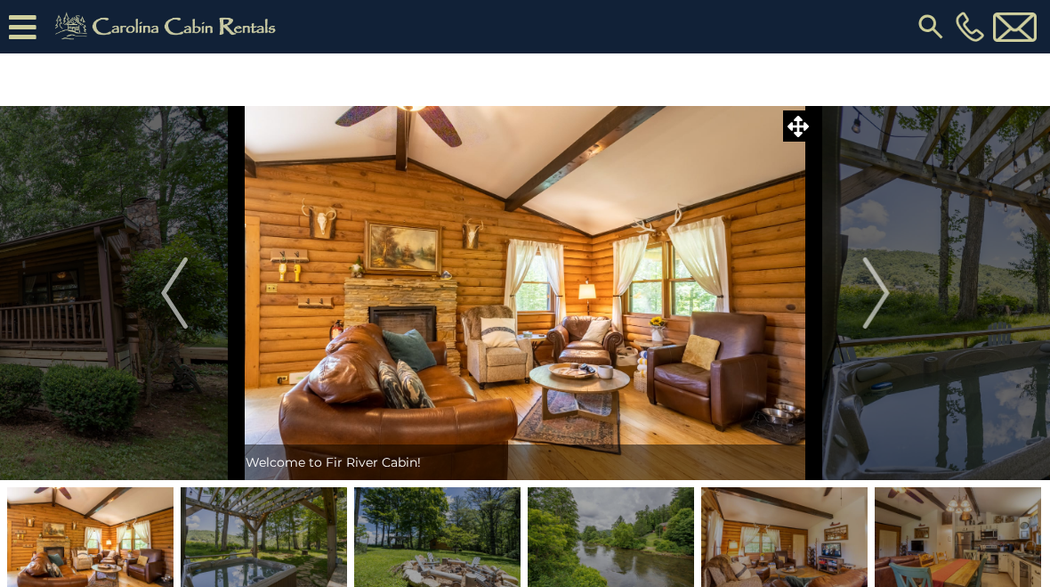
click at [870, 304] on img "Next" at bounding box center [875, 292] width 27 height 71
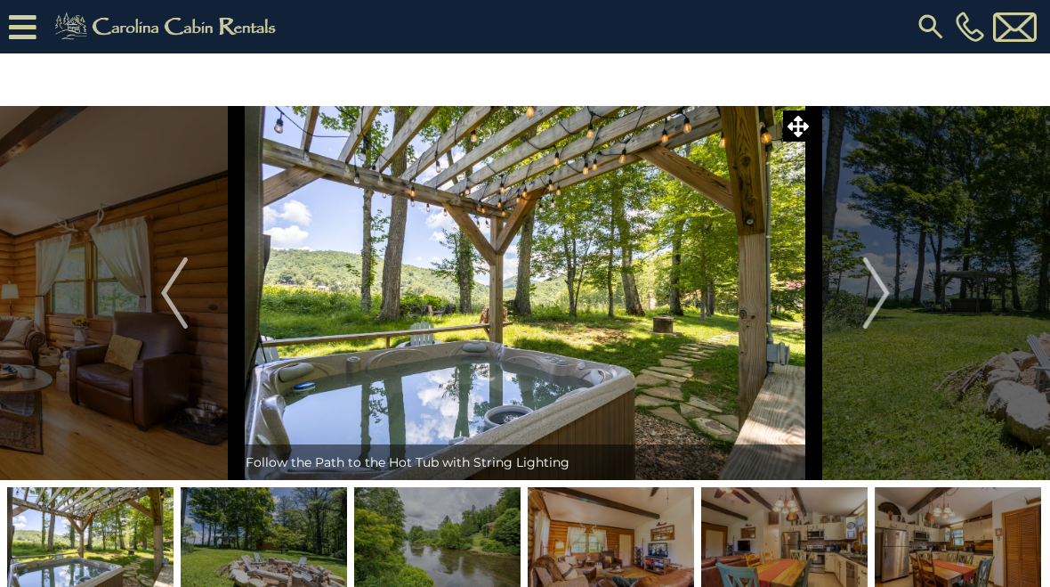
click at [874, 314] on img "Next" at bounding box center [875, 292] width 27 height 71
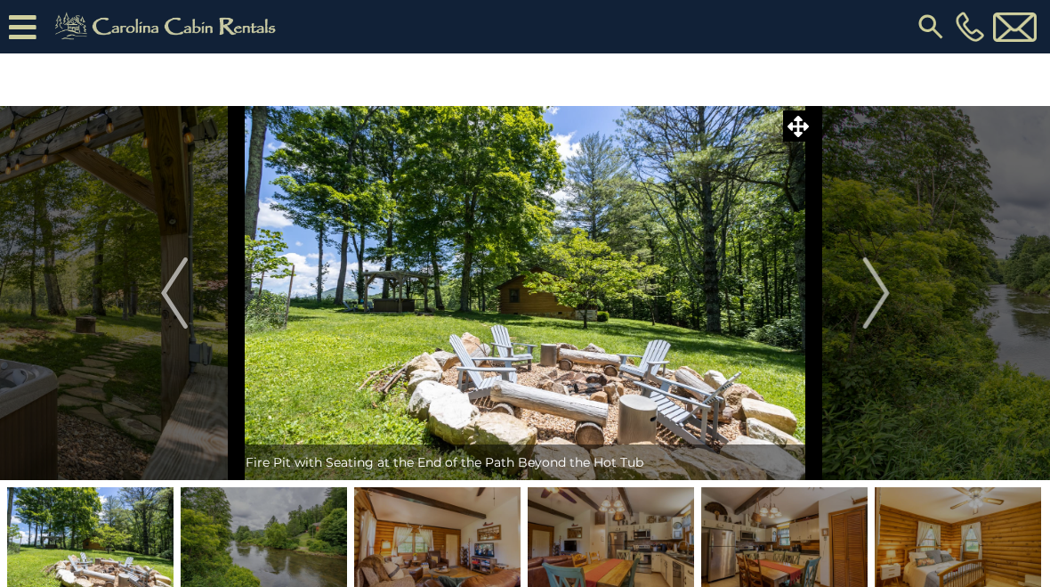
click at [876, 313] on img "Next" at bounding box center [875, 292] width 27 height 71
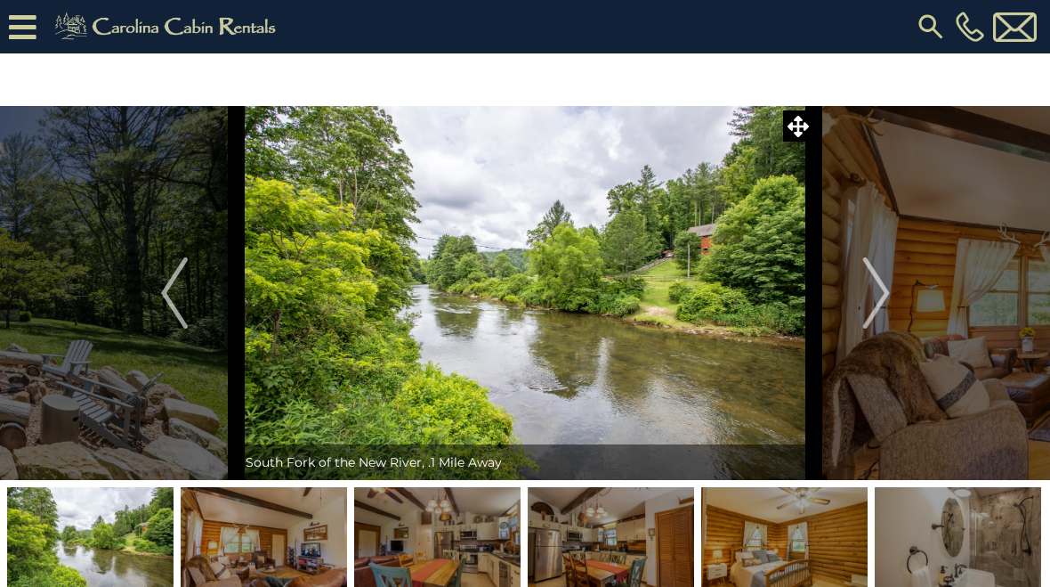
click at [882, 308] on img "Next" at bounding box center [875, 292] width 27 height 71
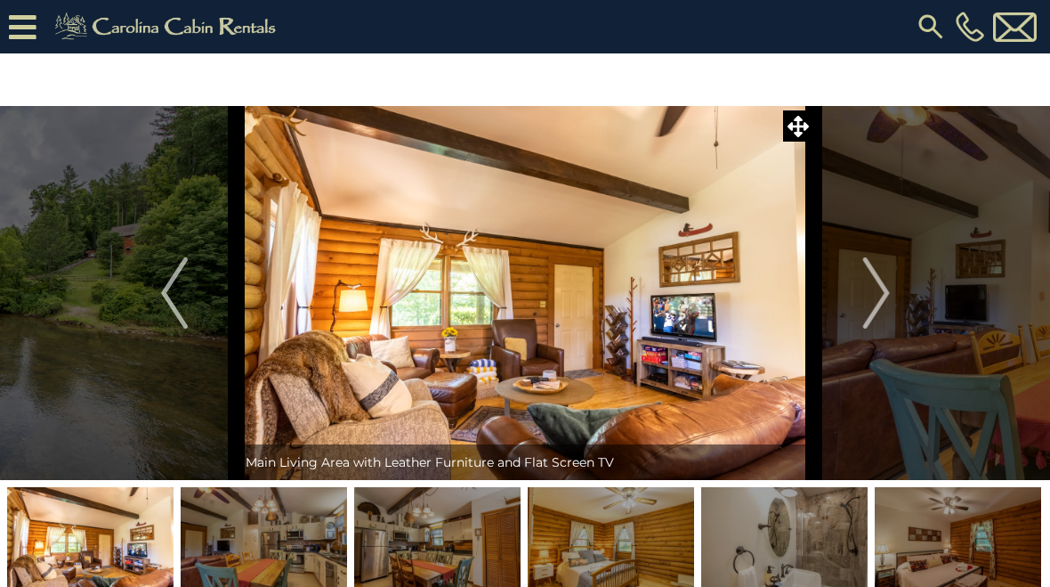
click at [891, 301] on button "Next" at bounding box center [876, 293] width 125 height 374
